Goal: Information Seeking & Learning: Find contact information

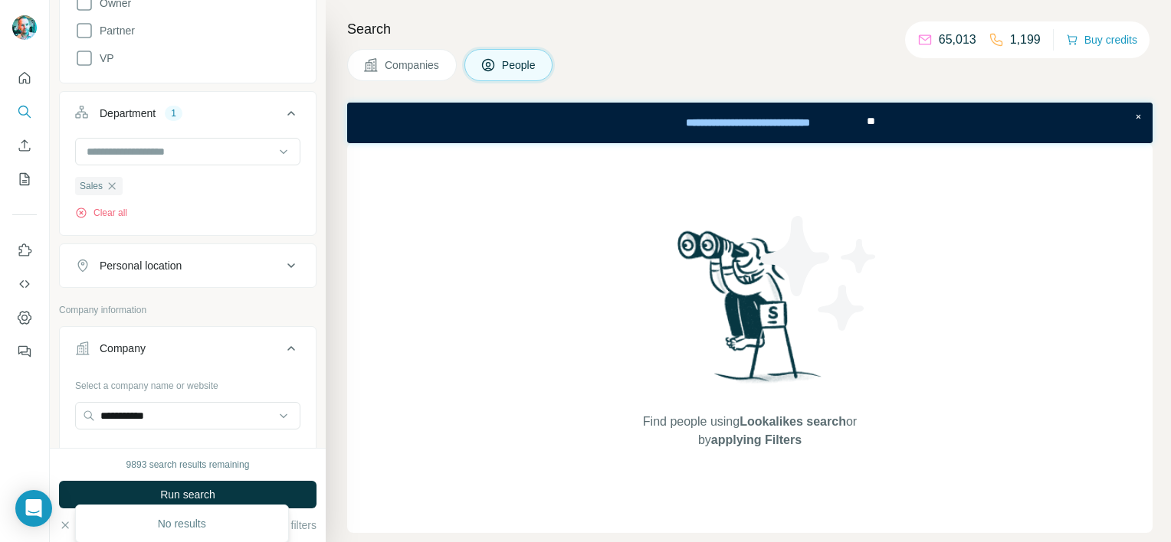
scroll to position [383, 0]
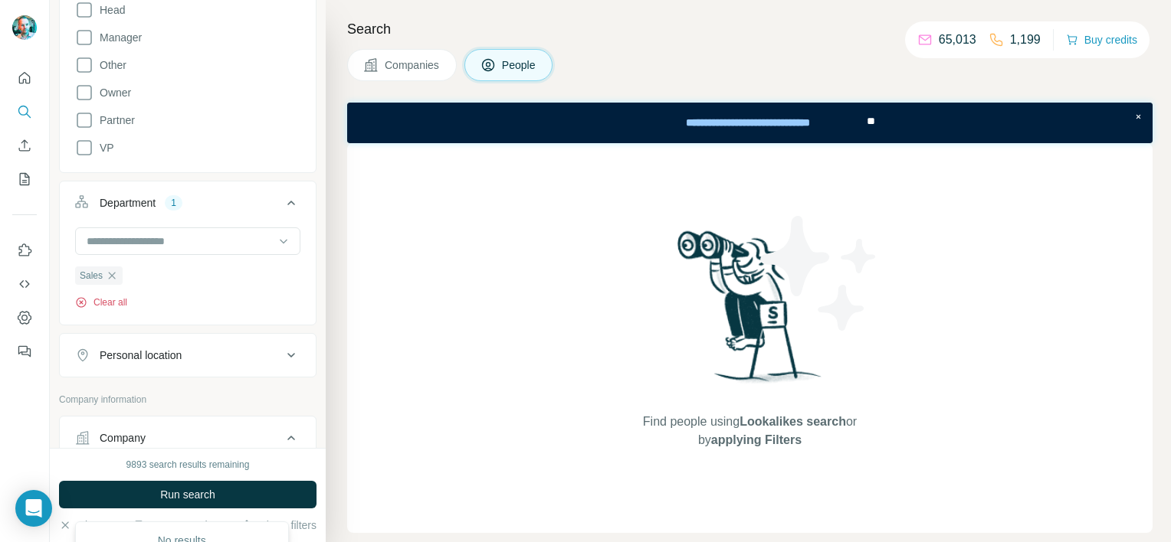
click at [110, 297] on button "Clear all" at bounding box center [101, 303] width 52 height 14
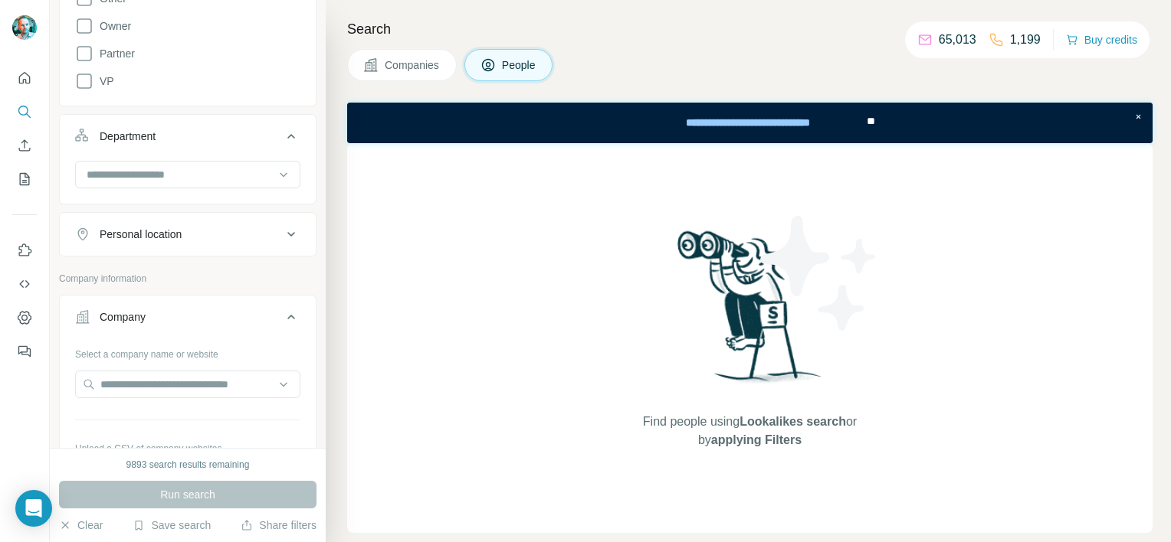
scroll to position [536, 0]
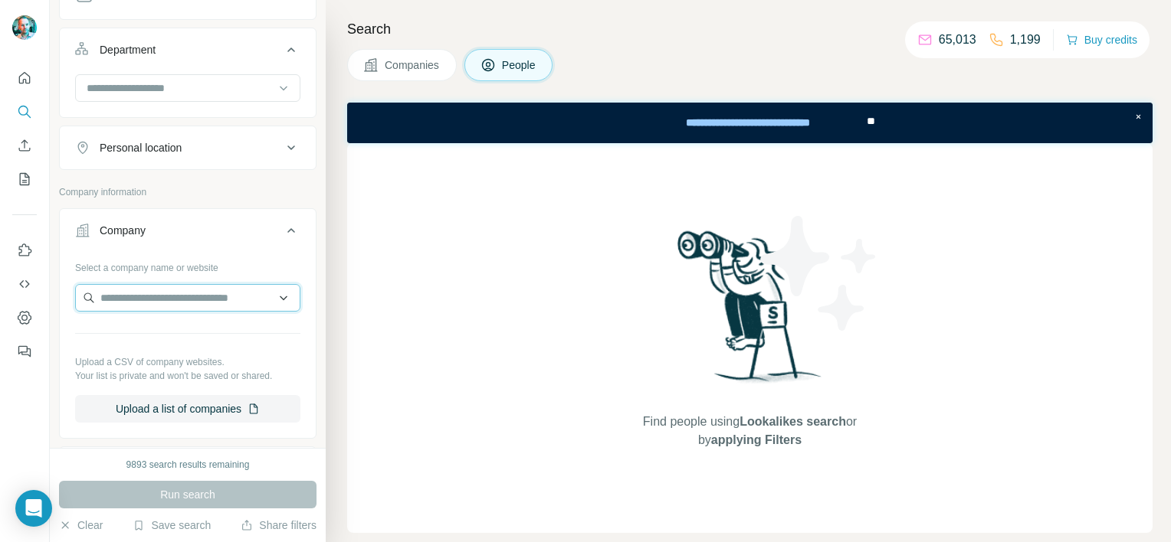
click at [157, 296] on input "text" at bounding box center [187, 298] width 225 height 28
paste input "**********"
drag, startPoint x: 224, startPoint y: 299, endPoint x: 88, endPoint y: 301, distance: 135.6
click at [88, 301] on input "**********" at bounding box center [187, 298] width 225 height 28
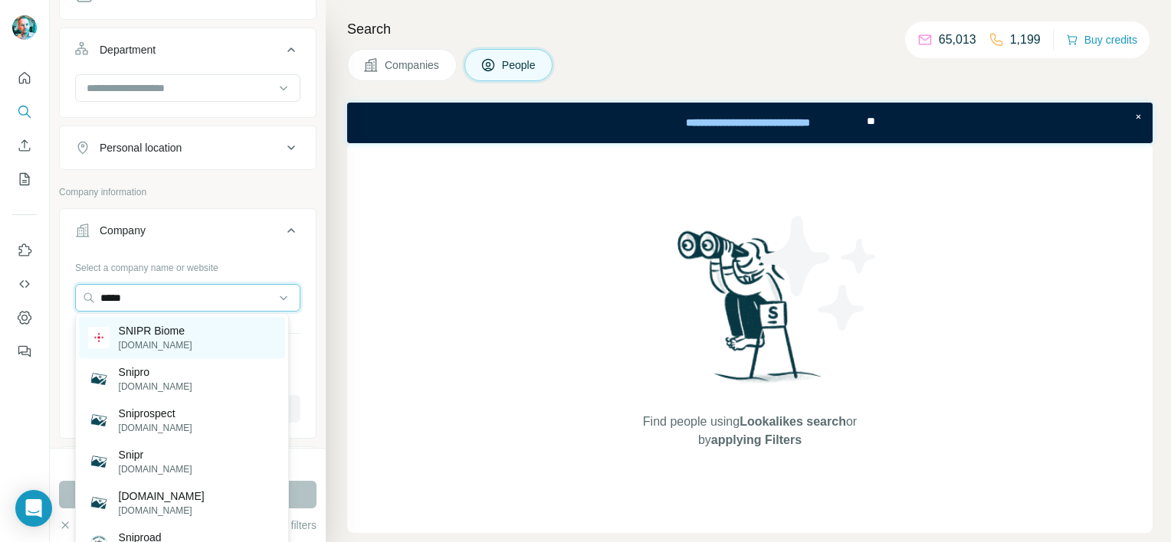
type input "*****"
click at [166, 334] on p "SNIPR Biome" at bounding box center [156, 330] width 74 height 15
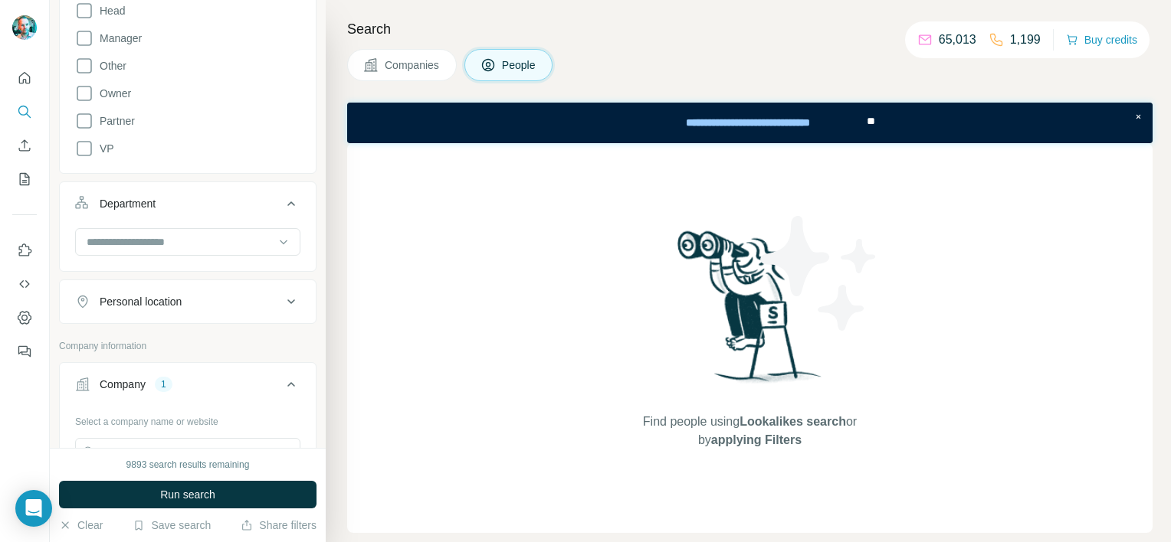
scroll to position [383, 0]
click at [193, 493] on span "Run search" at bounding box center [187, 494] width 55 height 15
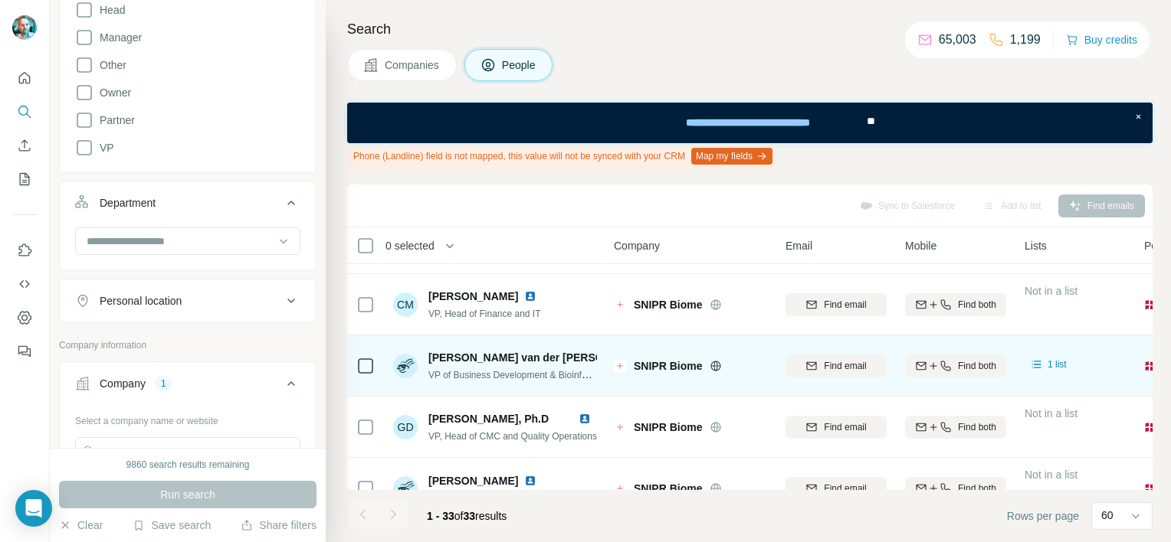
scroll to position [77, 0]
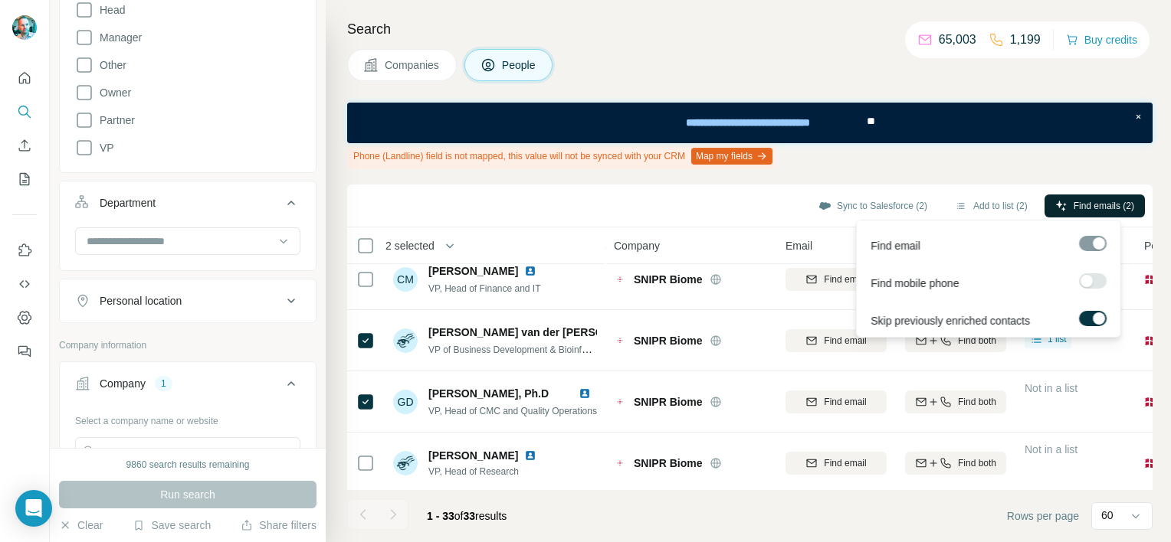
click at [1101, 202] on span "Find emails (2)" at bounding box center [1103, 206] width 61 height 14
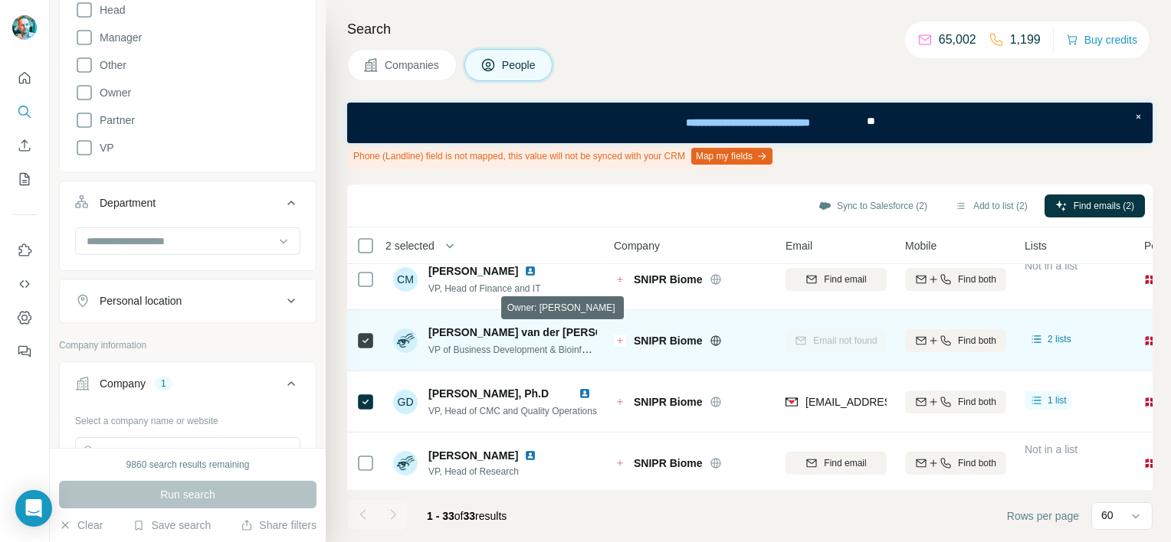
scroll to position [153, 0]
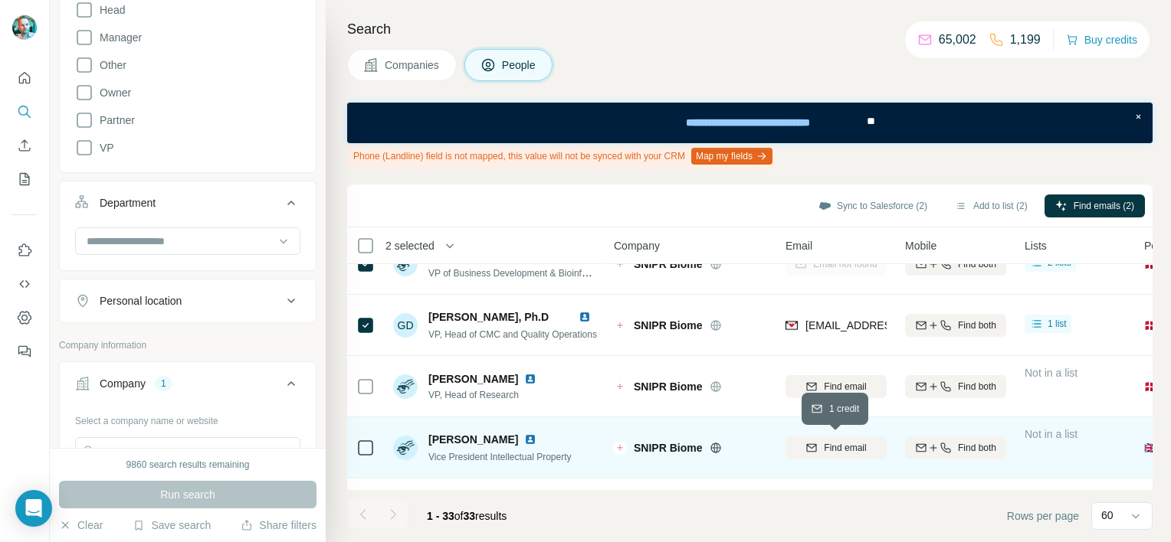
click at [834, 450] on span "Find email" at bounding box center [845, 448] width 42 height 14
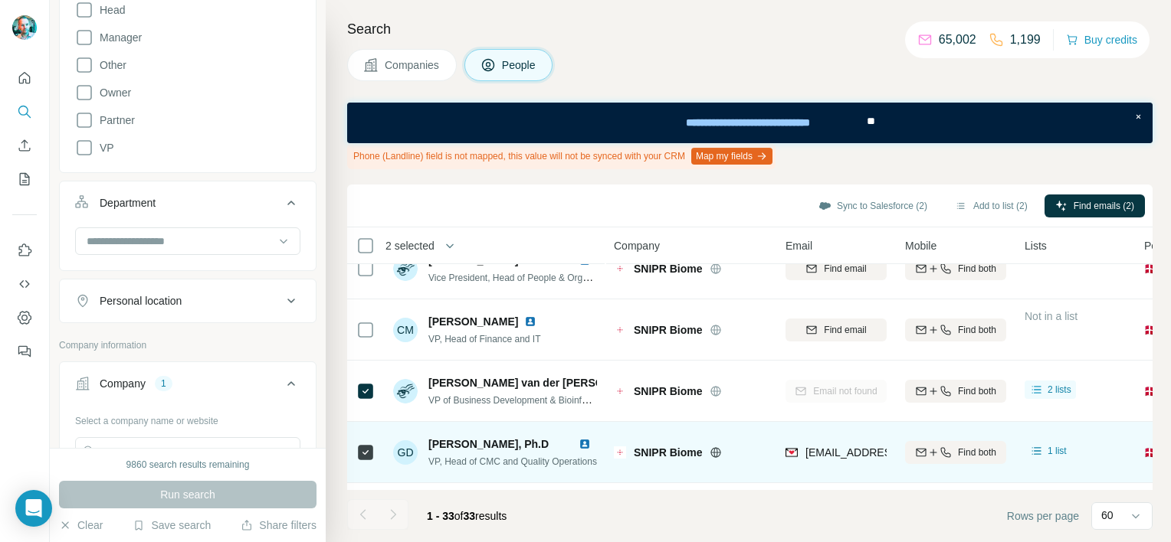
scroll to position [0, 0]
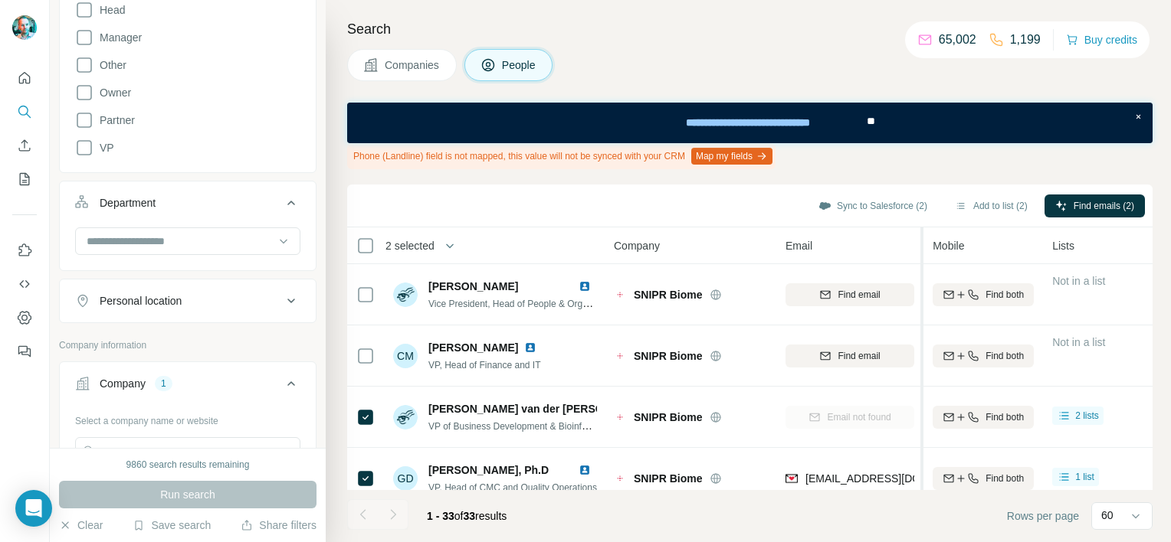
drag, startPoint x: 891, startPoint y: 249, endPoint x: 923, endPoint y: 250, distance: 32.2
click at [0, 0] on tr "2 selected People Company Email Mobile Lists Personal location Seniority Depart…" at bounding box center [0, 0] width 0 height 0
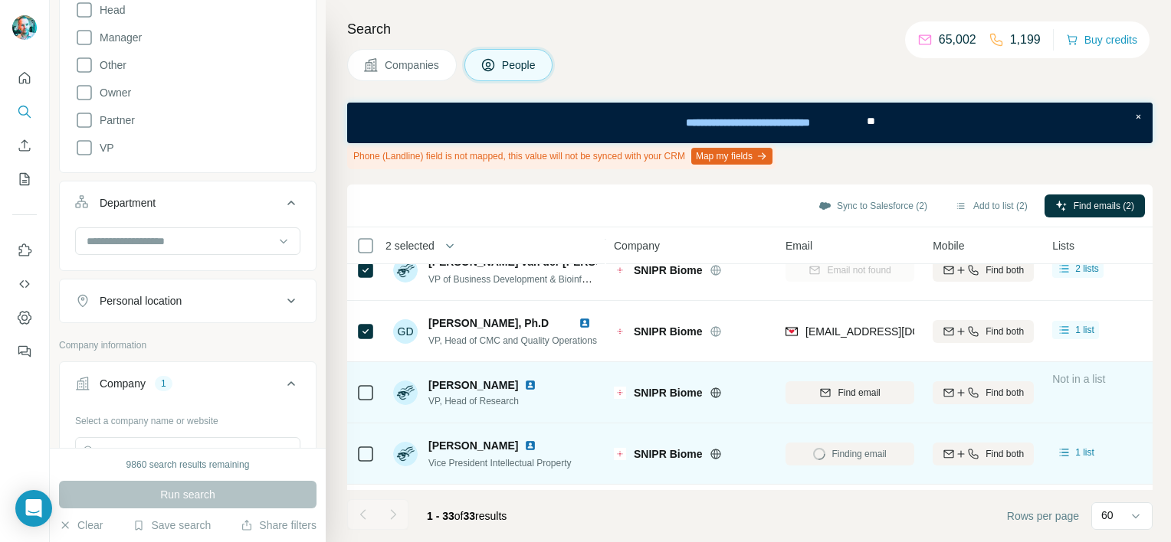
scroll to position [153, 0]
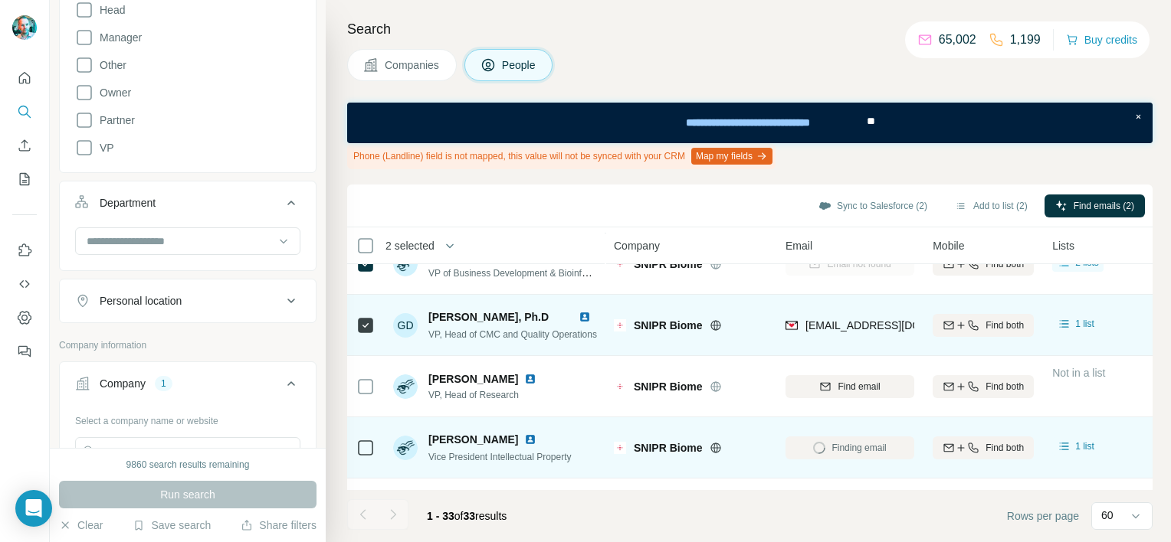
click at [912, 323] on td "[EMAIL_ADDRESS][DOMAIN_NAME]" at bounding box center [849, 325] width 147 height 61
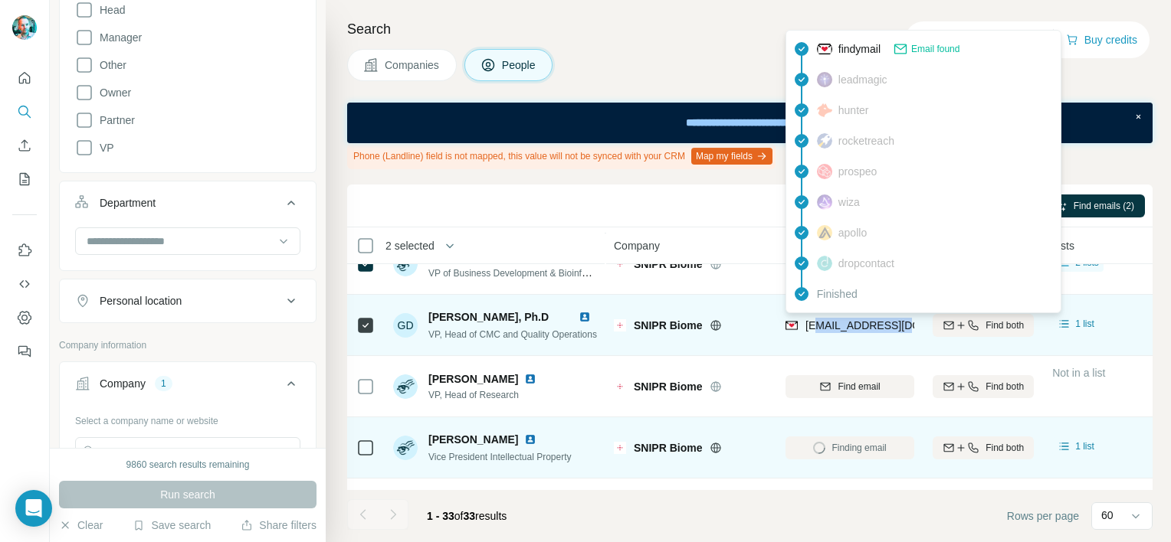
drag, startPoint x: 909, startPoint y: 324, endPoint x: 821, endPoint y: 327, distance: 88.2
click at [821, 327] on div "[EMAIL_ADDRESS][DOMAIN_NAME]" at bounding box center [849, 325] width 129 height 42
copy span "@[DOMAIN_NAME]"
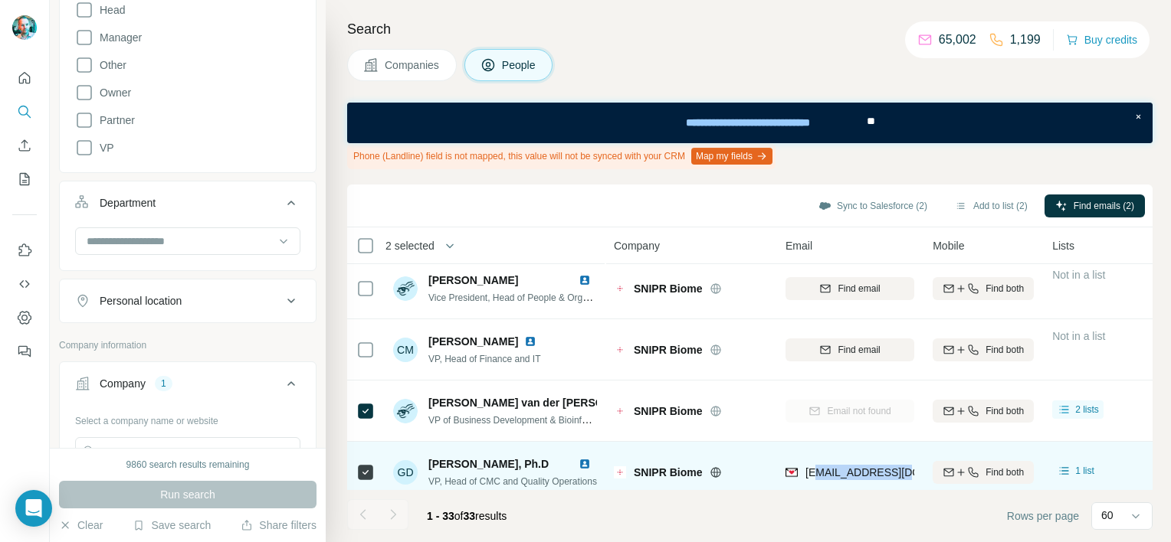
scroll to position [0, 0]
